Goal: Check status: Check status

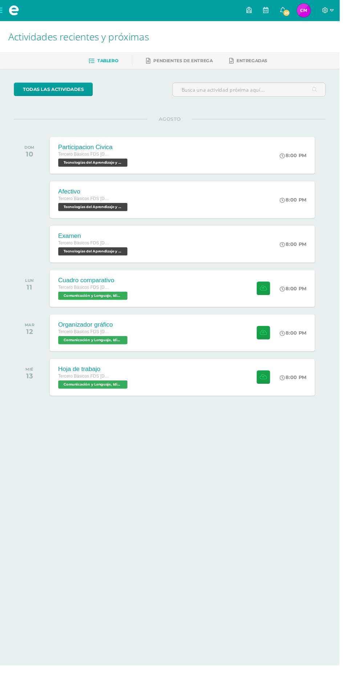
click at [293, 163] on div "8:00 PM" at bounding box center [311, 163] width 38 height 39
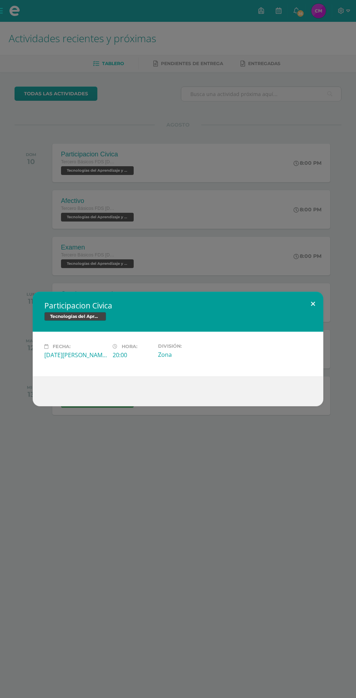
click at [313, 304] on button at bounding box center [313, 304] width 21 height 25
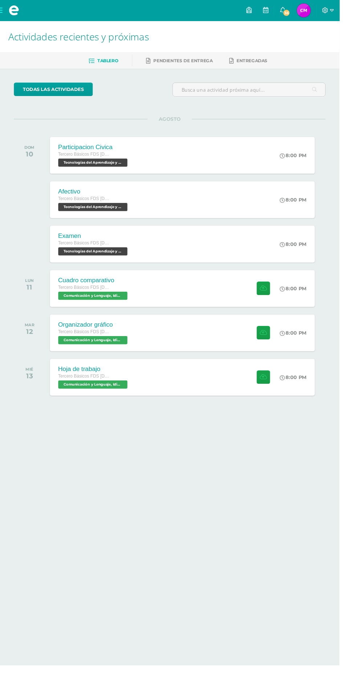
click at [295, 210] on icon at bounding box center [296, 209] width 5 height 5
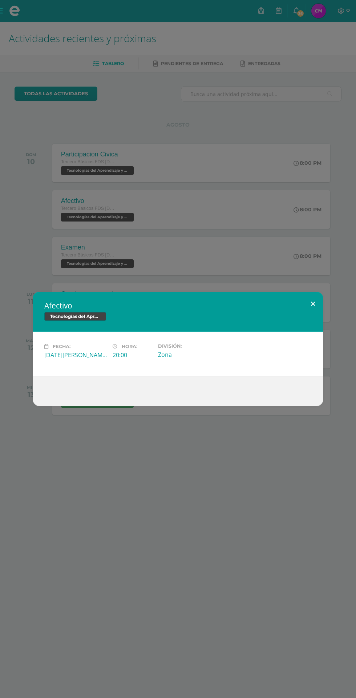
click at [306, 295] on button at bounding box center [313, 304] width 21 height 25
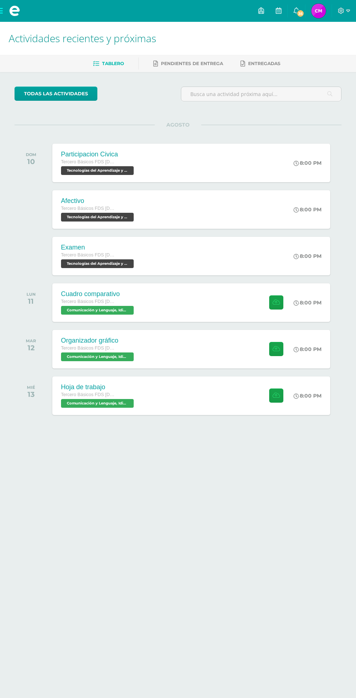
click at [310, 318] on div "8:00 PM" at bounding box center [311, 302] width 38 height 39
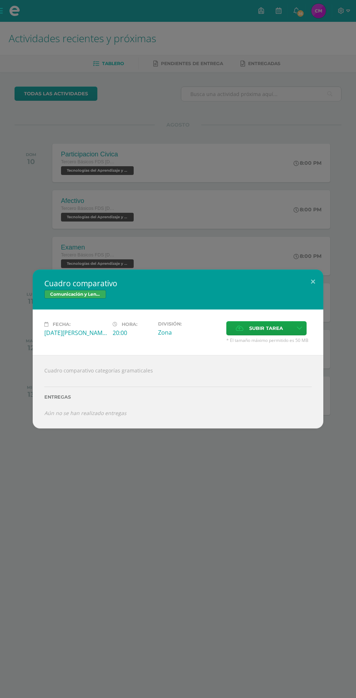
click at [291, 240] on div "Cuadro comparativo Comunicación y Lenguaje, Idioma Español Fecha: Lunes 11 de A…" at bounding box center [178, 349] width 356 height 698
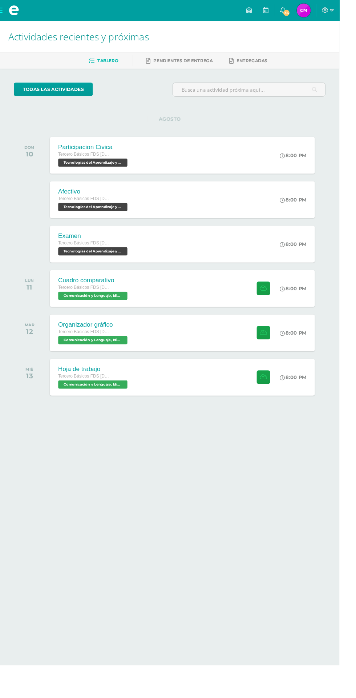
click at [296, 255] on icon at bounding box center [296, 256] width 5 height 5
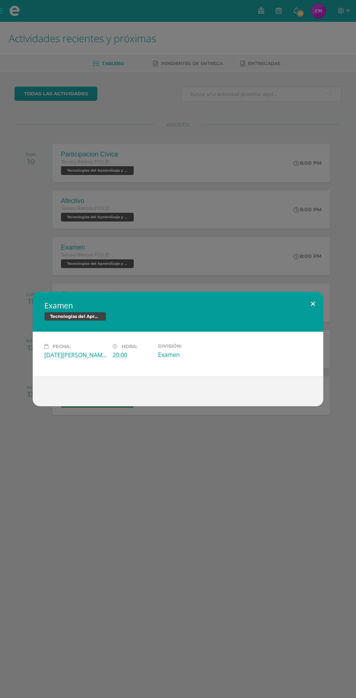
click at [313, 304] on button at bounding box center [313, 304] width 21 height 25
